Goal: Task Accomplishment & Management: Use online tool/utility

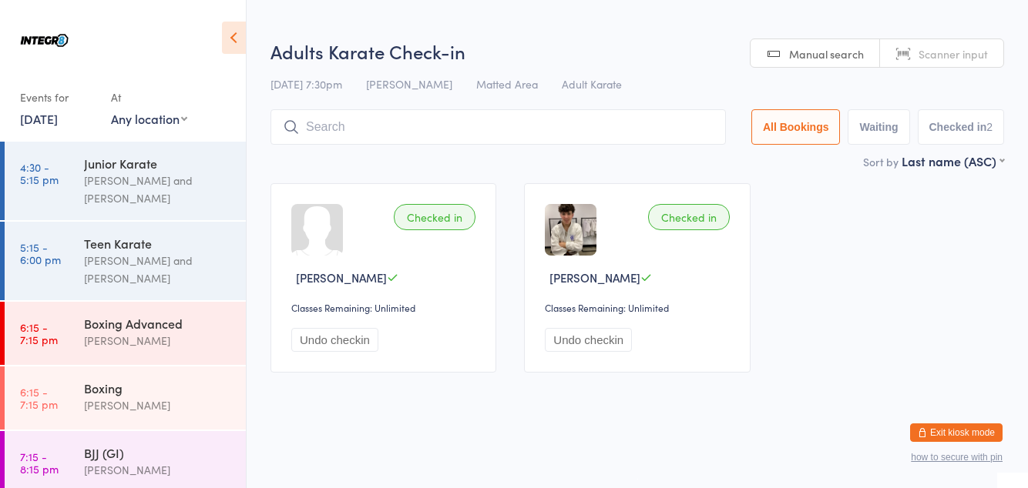
click at [183, 448] on div "BJJ (GI)" at bounding box center [158, 452] width 149 height 17
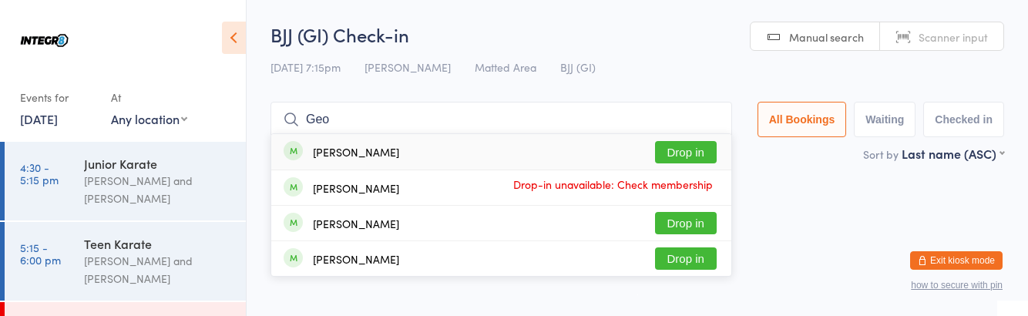
type input "Geo"
click at [709, 223] on button "Drop in" at bounding box center [686, 223] width 62 height 22
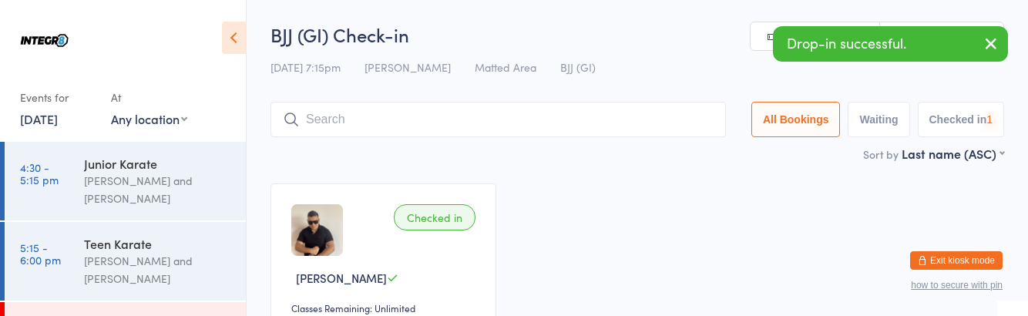
click at [596, 267] on div "Checked in [PERSON_NAME] Classes Remaining: Unlimited Undo checkin" at bounding box center [637, 277] width 761 height 217
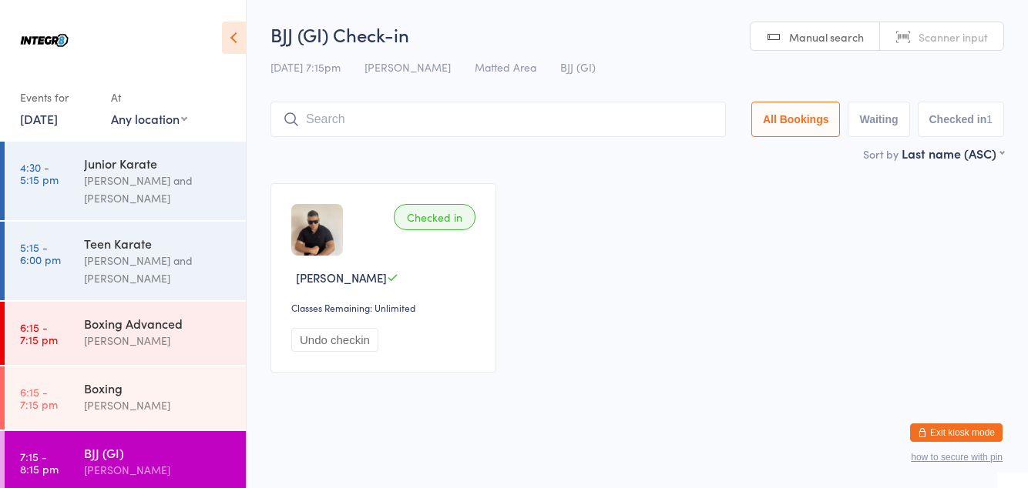
click at [384, 122] on input "search" at bounding box center [497, 119] width 455 height 35
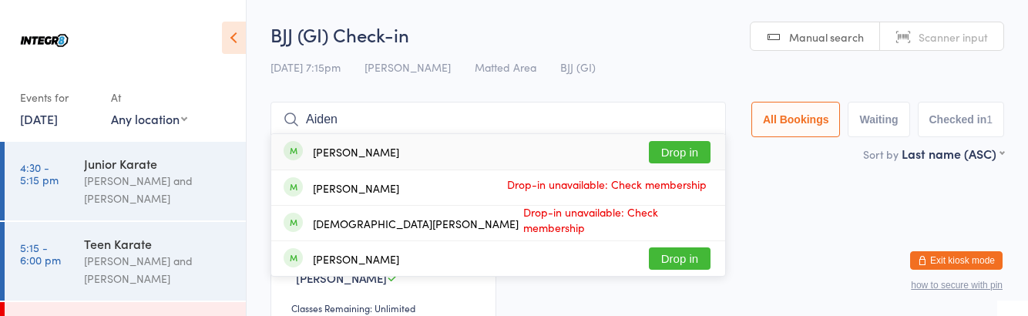
type input "Aiden"
click at [679, 156] on button "Drop in" at bounding box center [680, 152] width 62 height 22
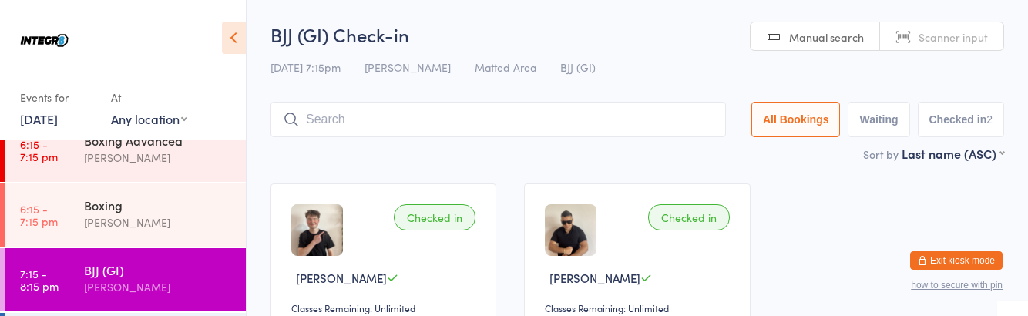
click at [165, 280] on div "[PERSON_NAME]" at bounding box center [158, 287] width 149 height 18
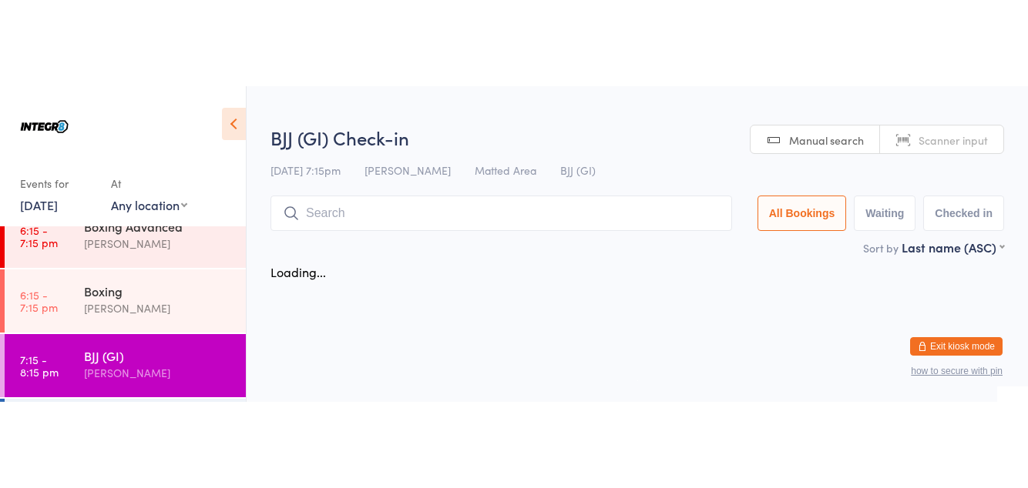
scroll to position [246, 0]
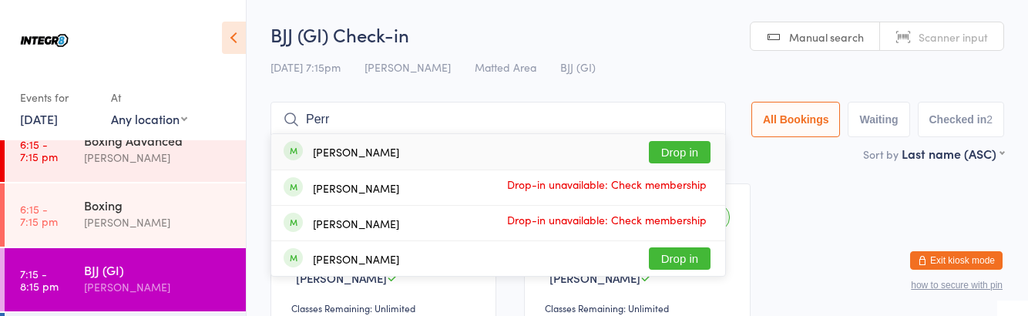
type input "Perr"
click at [689, 156] on button "Drop in" at bounding box center [680, 152] width 62 height 22
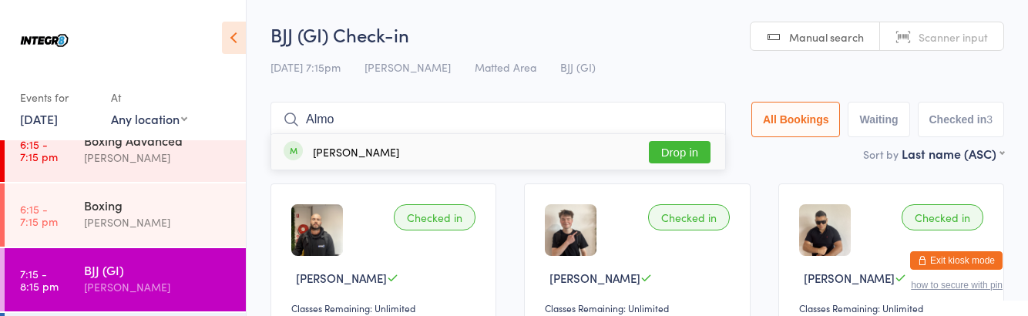
type input "Almo"
click at [685, 156] on button "Drop in" at bounding box center [680, 152] width 62 height 22
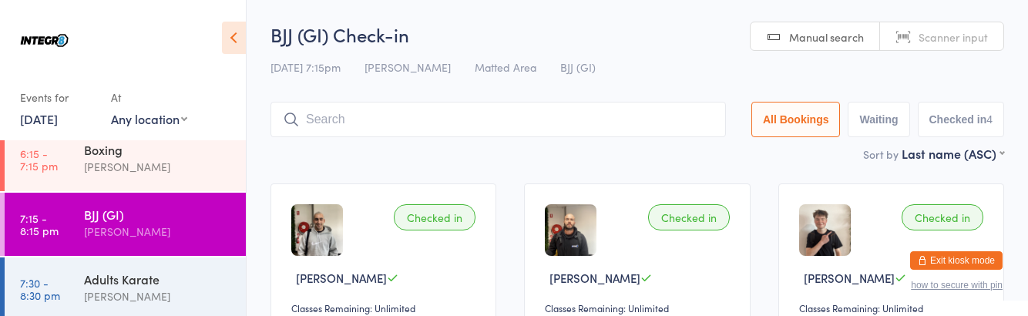
click at [139, 293] on div "[PERSON_NAME]" at bounding box center [158, 296] width 149 height 18
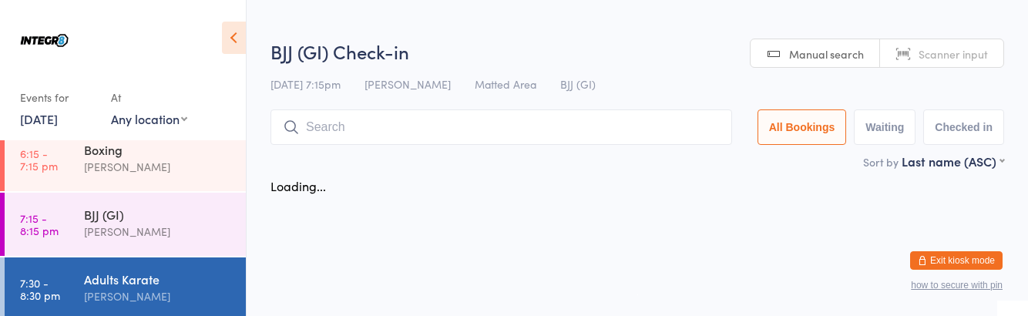
scroll to position [302, 0]
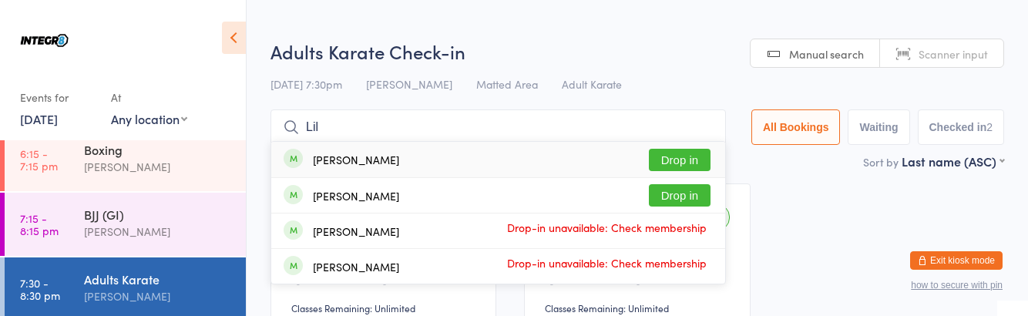
type input "Lil"
click at [679, 156] on button "Drop in" at bounding box center [680, 160] width 62 height 22
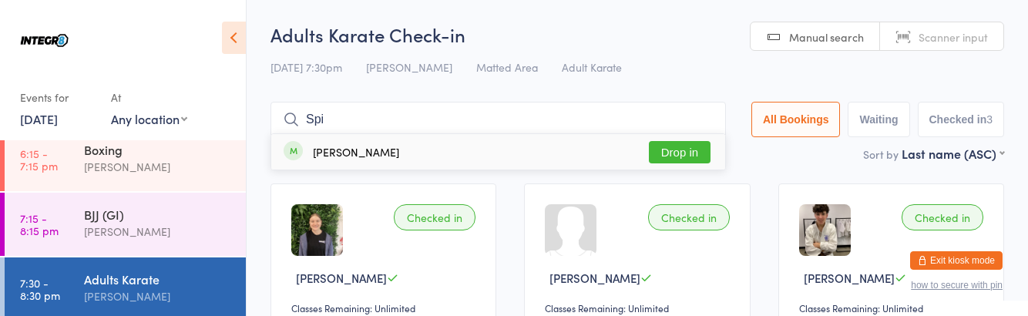
type input "Spi"
click at [696, 148] on button "Drop in" at bounding box center [680, 152] width 62 height 22
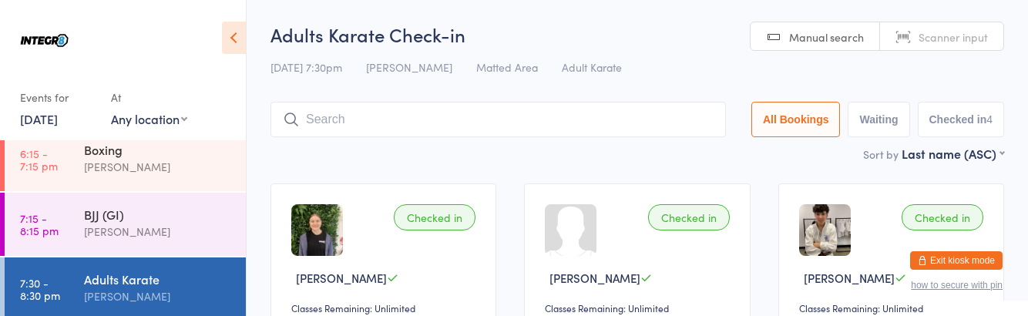
click at [140, 270] on div "Adults Karate [PERSON_NAME]" at bounding box center [165, 287] width 162 height 61
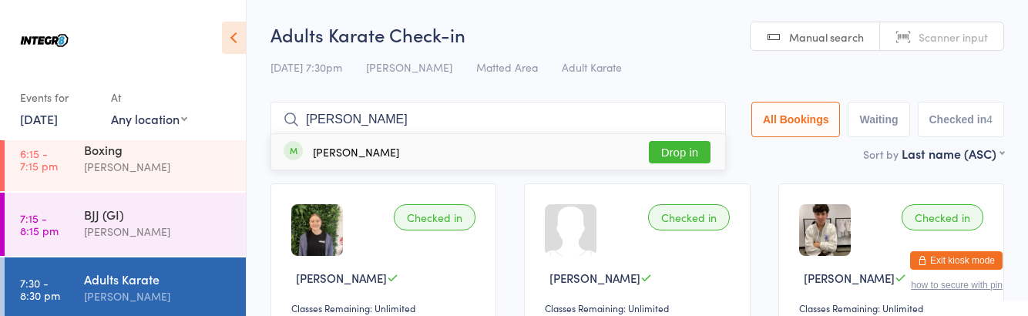
type input "[PERSON_NAME]"
click at [687, 136] on div "[PERSON_NAME] Drop in" at bounding box center [498, 151] width 454 height 35
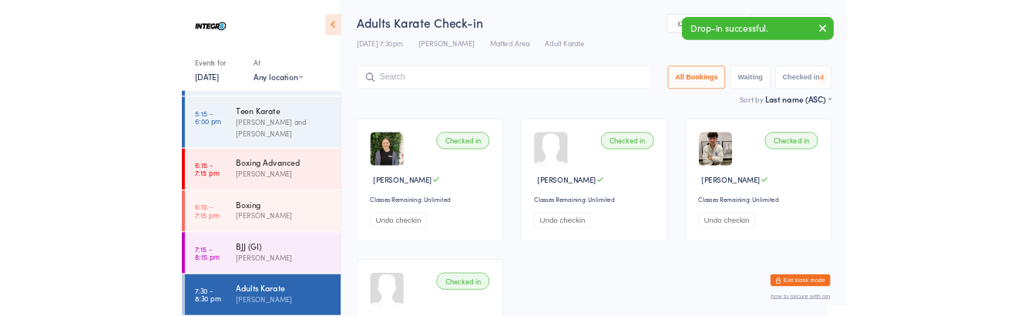
scroll to position [136, 0]
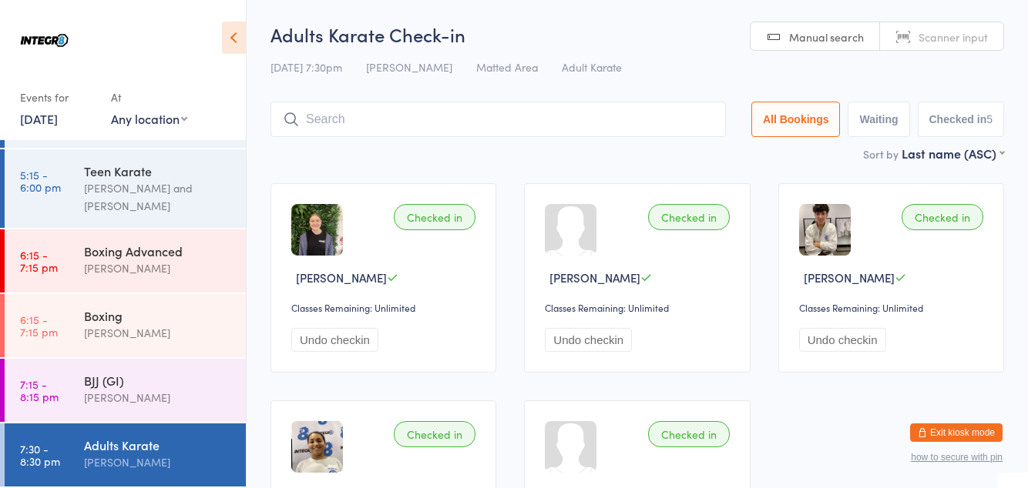
click at [375, 105] on input "search" at bounding box center [497, 119] width 455 height 35
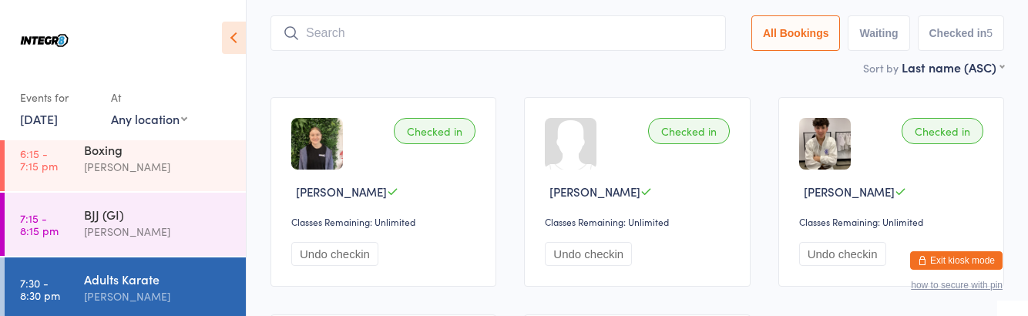
scroll to position [102, 0]
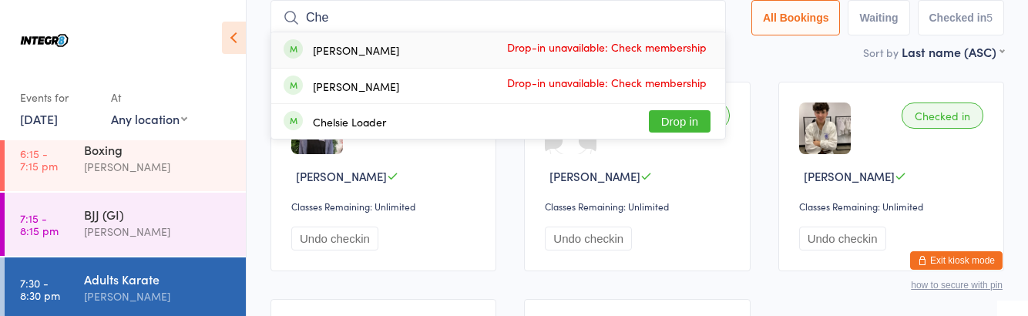
type input "Che"
click at [681, 121] on button "Drop in" at bounding box center [680, 121] width 62 height 22
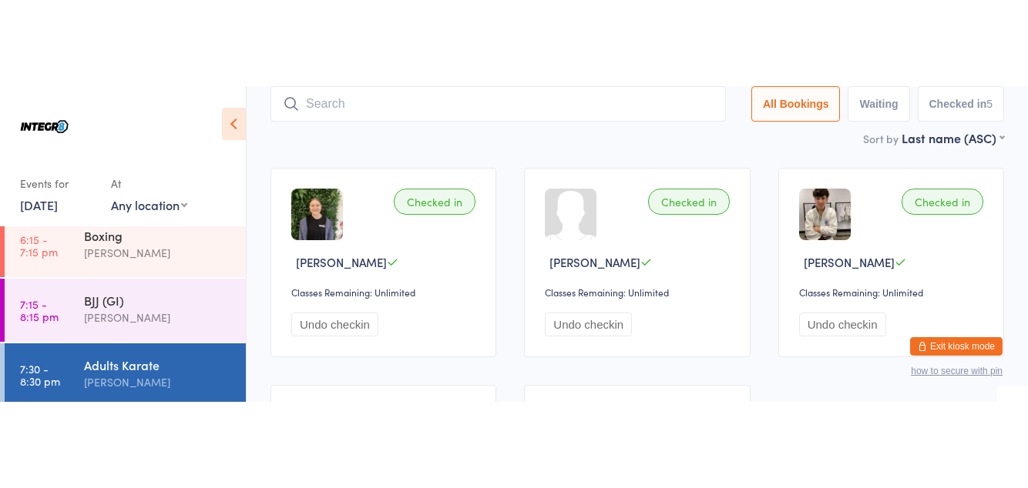
scroll to position [302, 0]
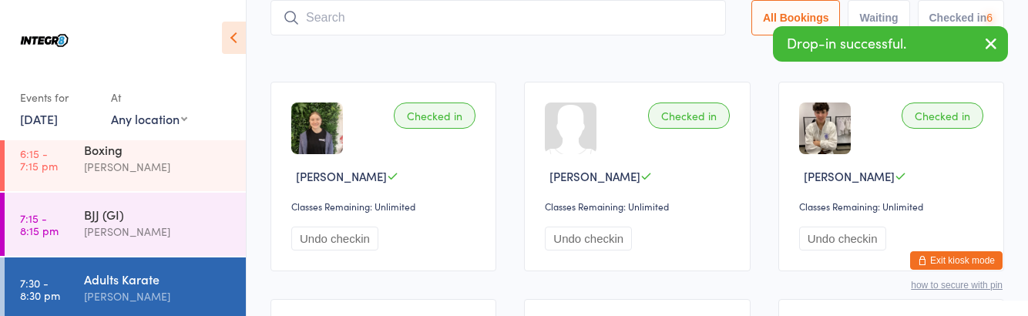
type input "3"
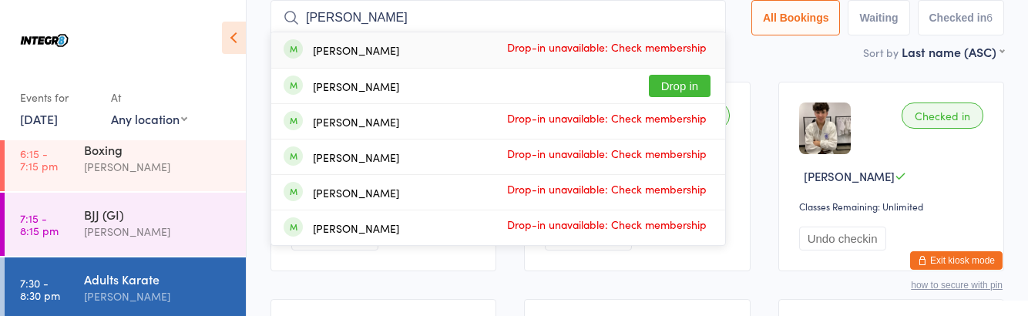
type input "[PERSON_NAME]"
click at [679, 89] on button "Drop in" at bounding box center [680, 86] width 62 height 22
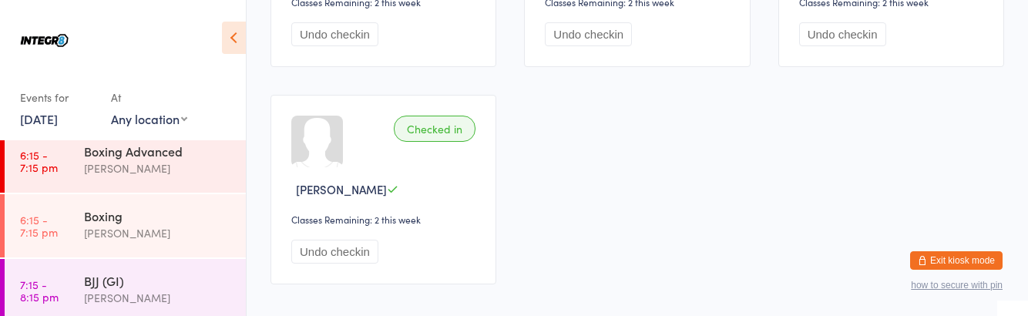
scroll to position [112, 0]
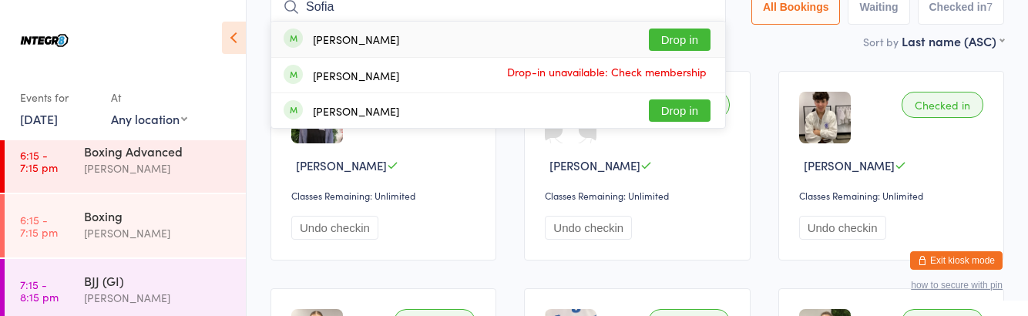
type input "Sofia"
click at [682, 39] on button "Drop in" at bounding box center [680, 40] width 62 height 22
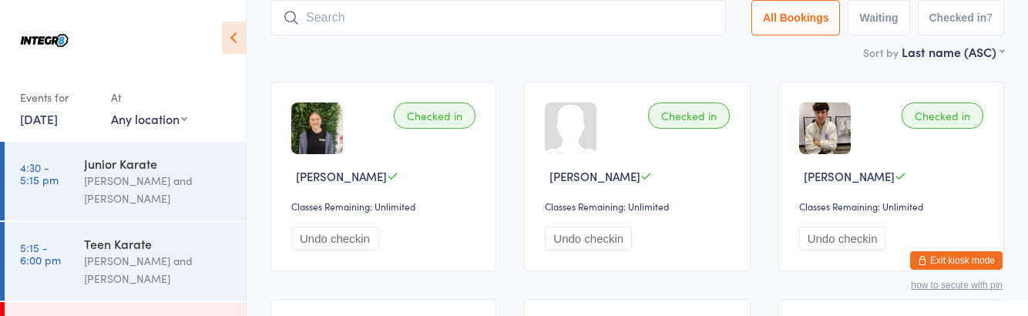
scroll to position [236, 0]
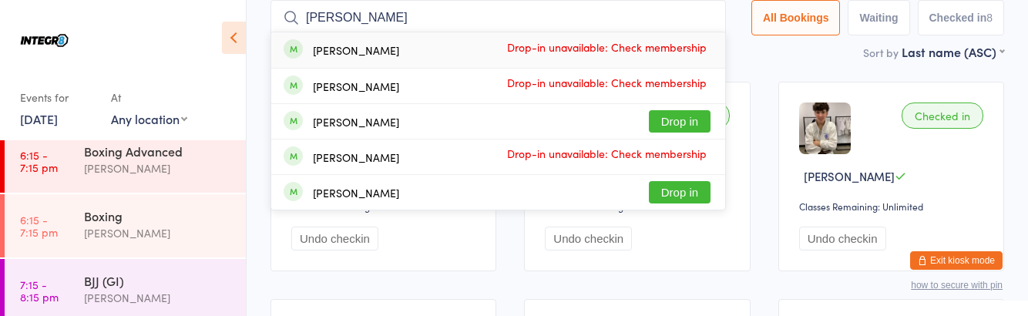
type input "[PERSON_NAME]"
click at [696, 142] on div "[PERSON_NAME] Drop-in unavailable: Check membership" at bounding box center [498, 156] width 454 height 35
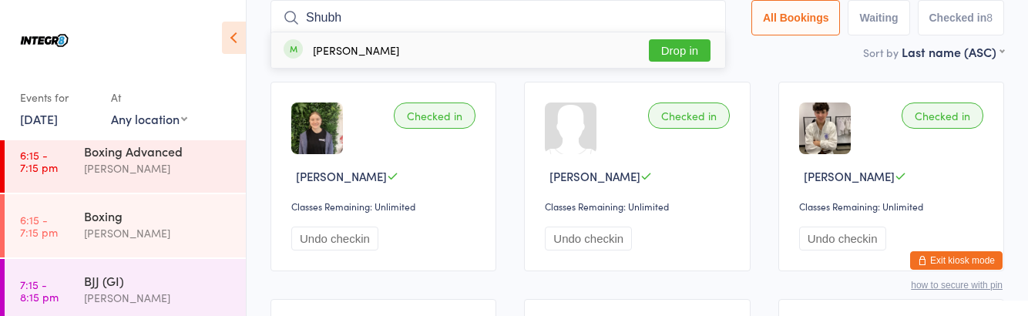
type input "Shubh"
click at [702, 54] on button "Drop in" at bounding box center [680, 50] width 62 height 22
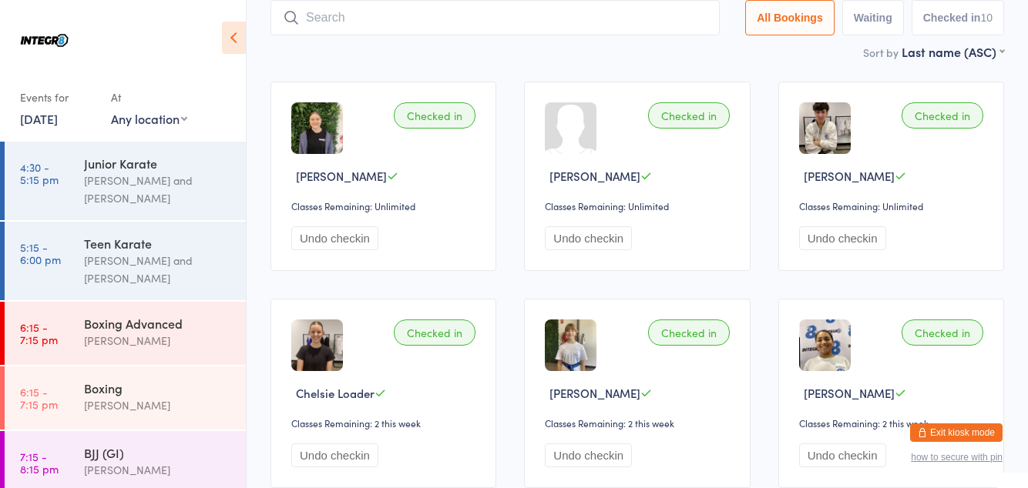
scroll to position [0, 0]
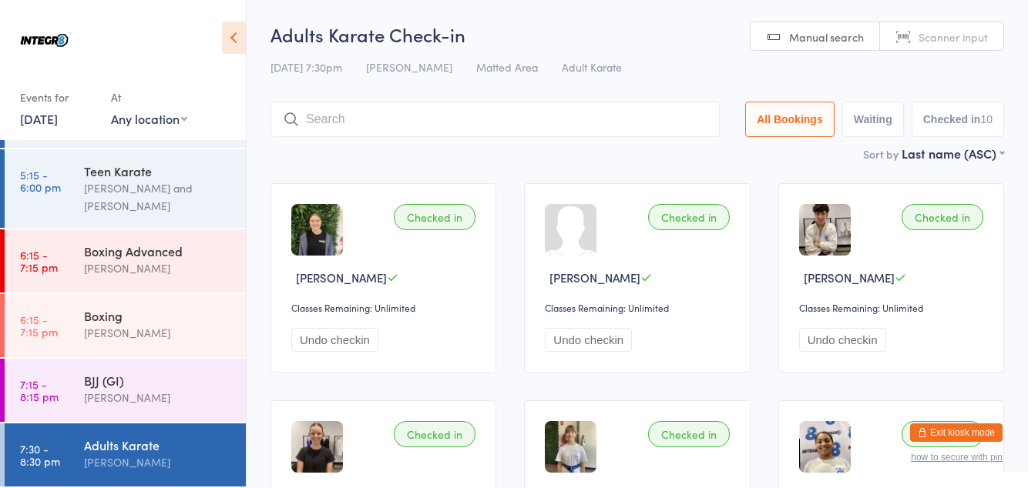
click at [360, 115] on input "search" at bounding box center [494, 119] width 449 height 35
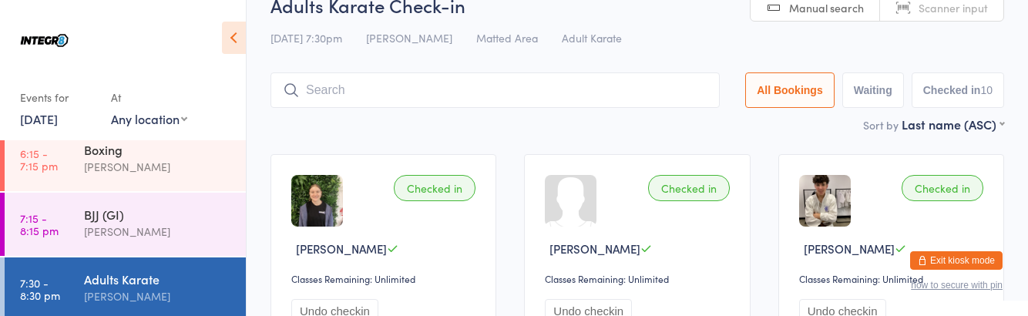
scroll to position [102, 0]
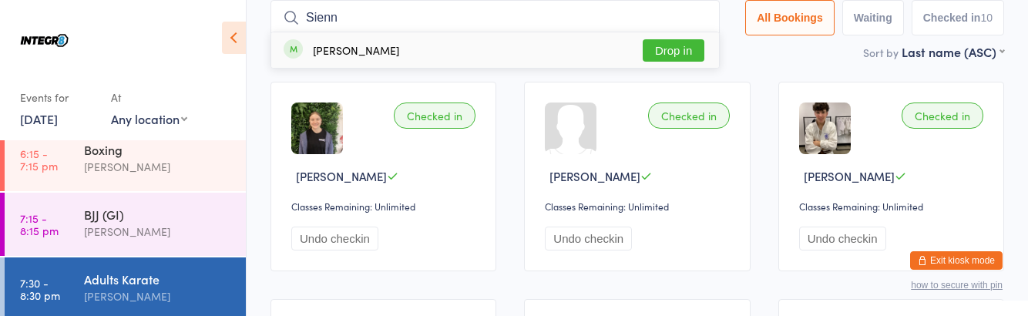
type input "Sienn"
click at [686, 50] on button "Drop in" at bounding box center [673, 50] width 62 height 22
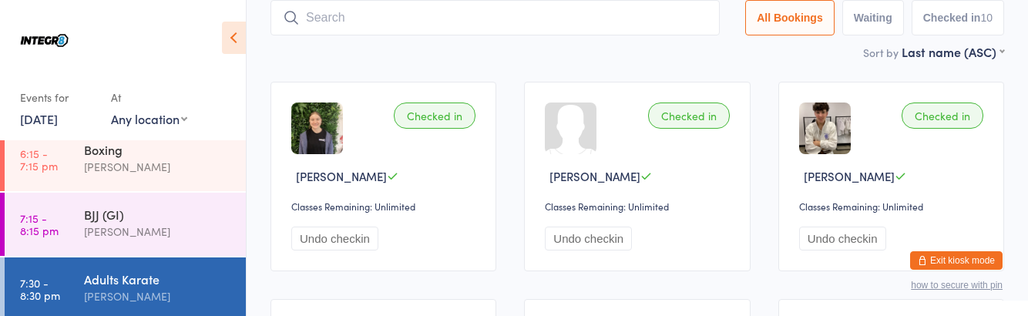
scroll to position [302, 0]
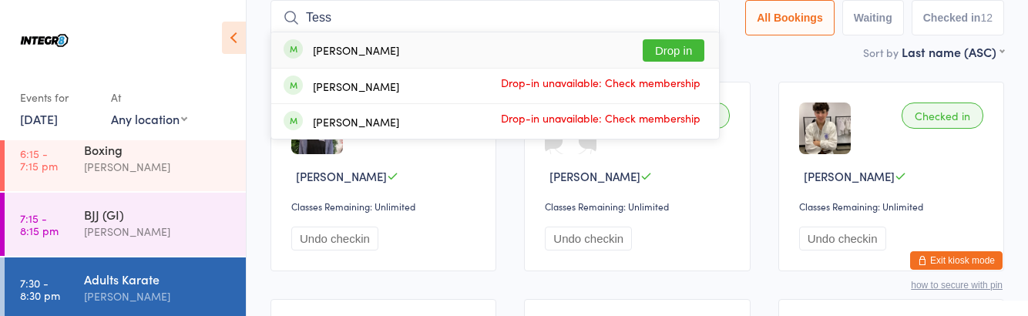
type input "Tess"
click at [682, 54] on button "Drop in" at bounding box center [673, 50] width 62 height 22
